Goal: Task Accomplishment & Management: Manage account settings

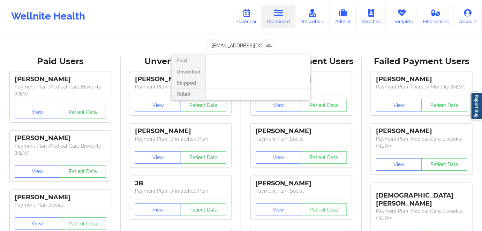
scroll to position [0, 5]
type input "[EMAIL_ADDRESS][DOMAIN_NAME]"
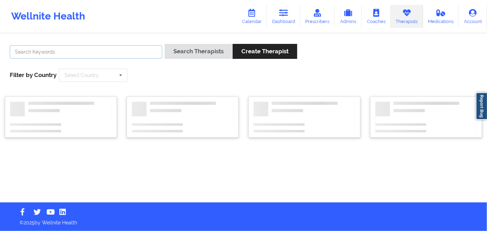
click at [121, 51] on input "text" at bounding box center [86, 51] width 152 height 13
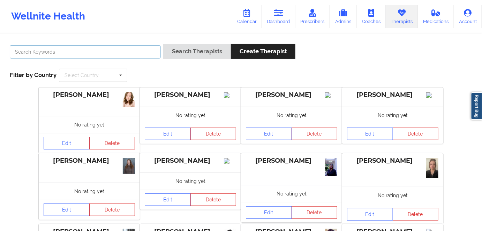
paste input "[PERSON_NAME]"
type input "[PERSON_NAME]"
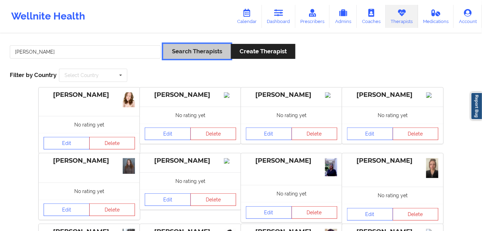
click at [175, 55] on button "Search Therapists" at bounding box center [197, 51] width 68 height 15
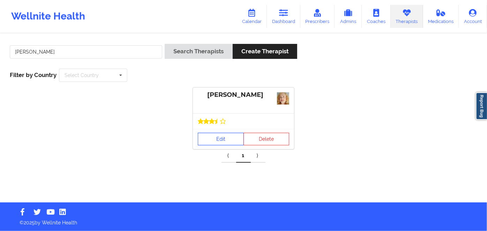
click at [209, 137] on link "Edit" at bounding box center [221, 139] width 46 height 13
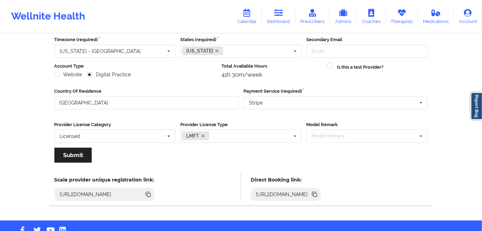
scroll to position [81, 0]
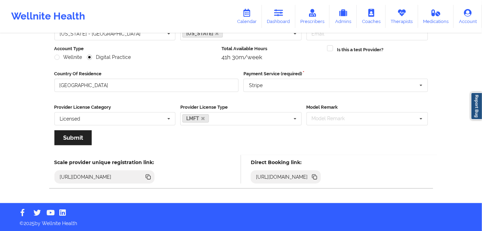
click at [318, 178] on icon at bounding box center [315, 177] width 8 height 8
click at [317, 176] on icon at bounding box center [315, 177] width 3 height 3
click at [316, 175] on icon at bounding box center [313, 176] width 3 height 3
click at [317, 177] on icon at bounding box center [315, 177] width 3 height 3
click at [318, 179] on icon at bounding box center [315, 177] width 8 height 8
